Goal: Check status: Check status

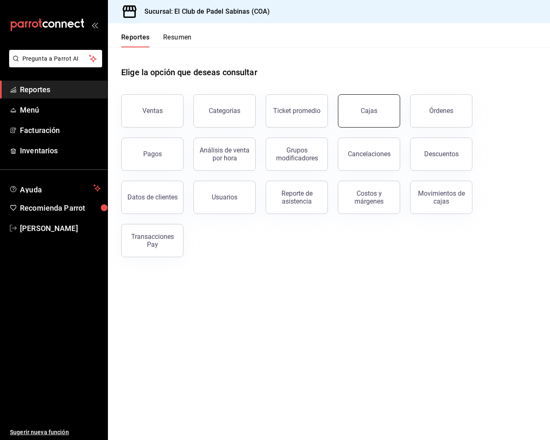
click at [351, 98] on link "Cajas" at bounding box center [369, 110] width 62 height 33
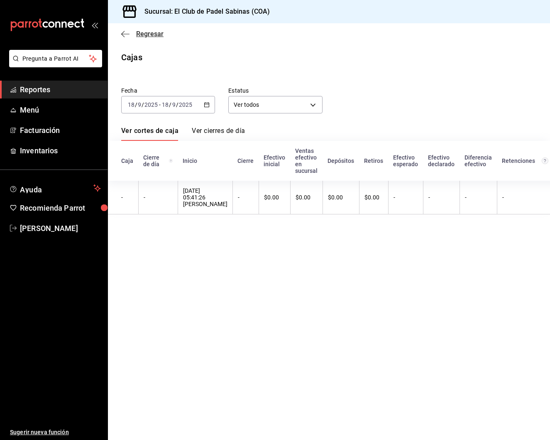
click at [128, 37] on icon "button" at bounding box center [125, 33] width 8 height 7
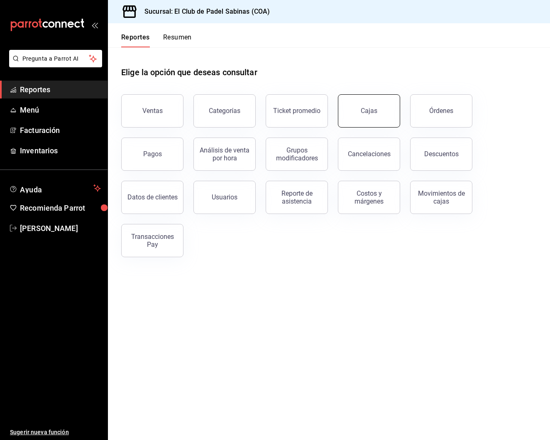
click at [370, 116] on link "Cajas" at bounding box center [369, 110] width 62 height 33
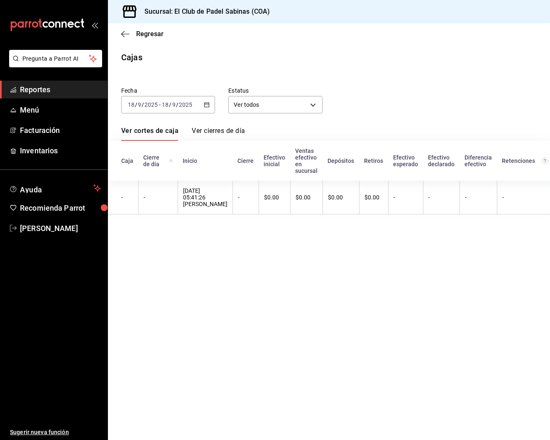
click at [208, 104] on \(Stroke\) "button" at bounding box center [207, 104] width 5 height 0
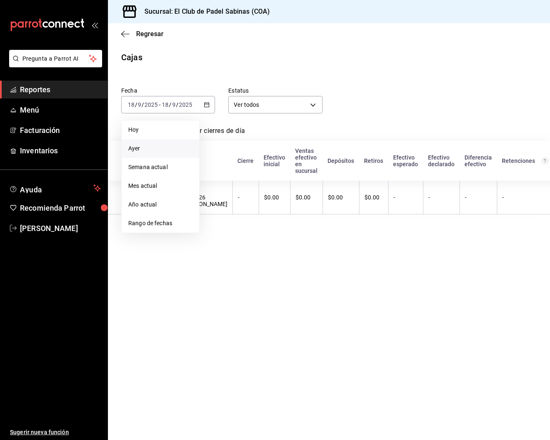
click at [160, 142] on li "Ayer" at bounding box center [161, 148] width 78 height 19
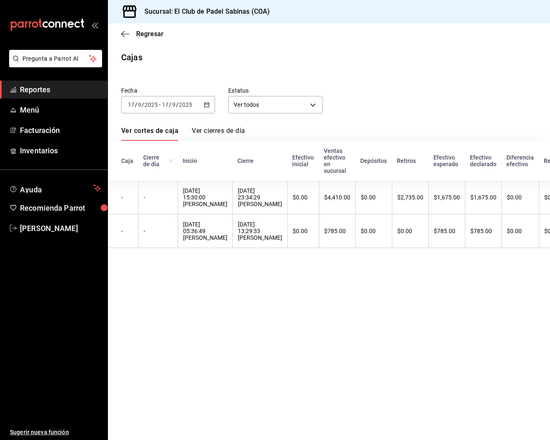
click at [202, 103] on div "[DATE] [DATE] - [DATE] [DATE]" at bounding box center [168, 104] width 94 height 17
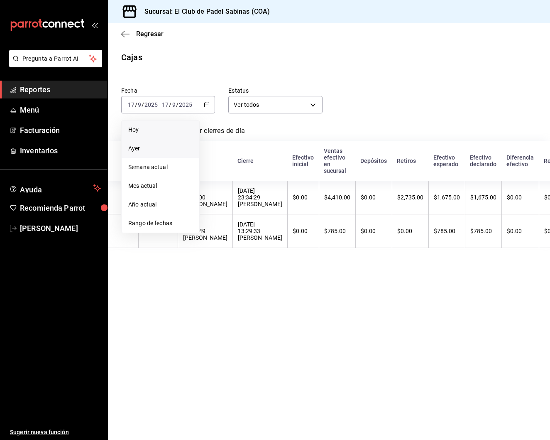
click at [162, 127] on span "Hoy" at bounding box center [160, 129] width 64 height 9
click at [162, 127] on link "Ver cortes de caja" at bounding box center [149, 134] width 57 height 14
